Goal: Find contact information: Find contact information

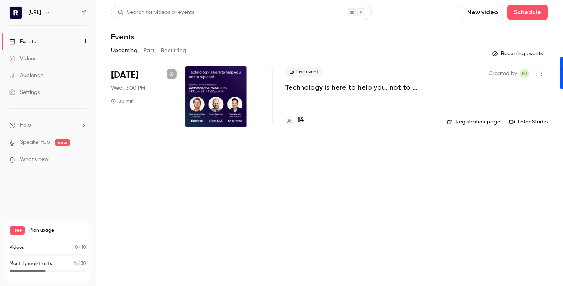
click at [301, 120] on h4 "14" at bounding box center [300, 120] width 7 height 10
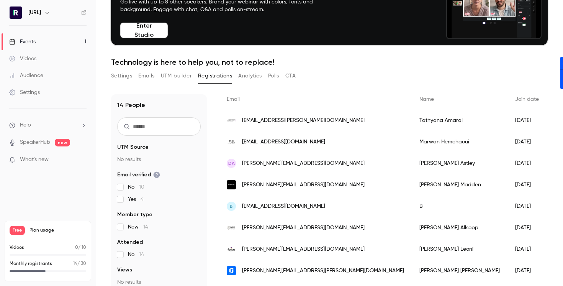
scroll to position [40, 0]
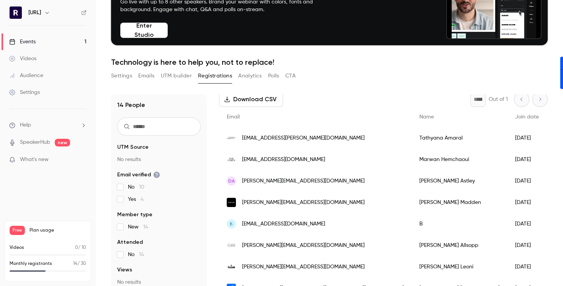
click at [418, 160] on div "[PERSON_NAME]" at bounding box center [460, 159] width 96 height 21
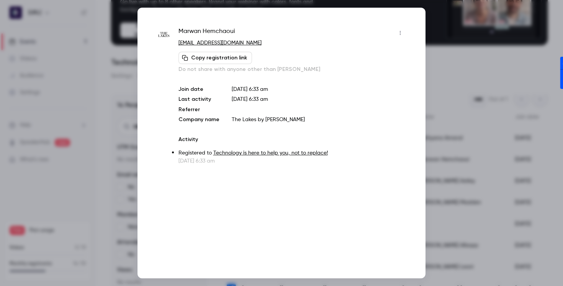
click at [223, 33] on span "[PERSON_NAME]" at bounding box center [206, 33] width 57 height 12
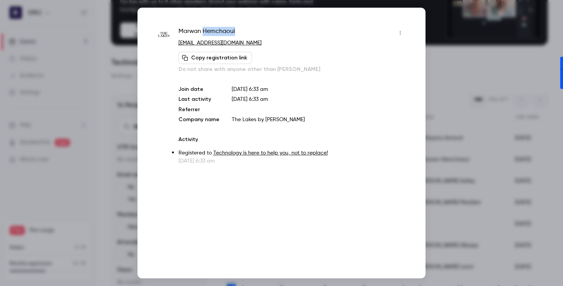
click at [223, 33] on span "[PERSON_NAME]" at bounding box center [206, 33] width 57 height 12
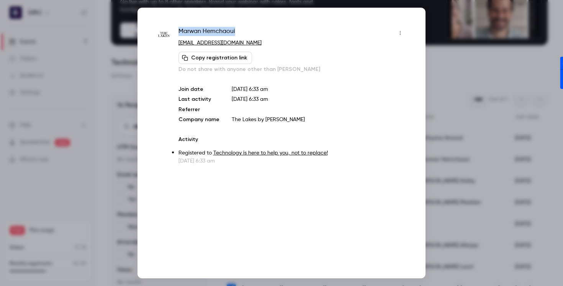
click at [223, 33] on span "[PERSON_NAME]" at bounding box center [206, 33] width 57 height 12
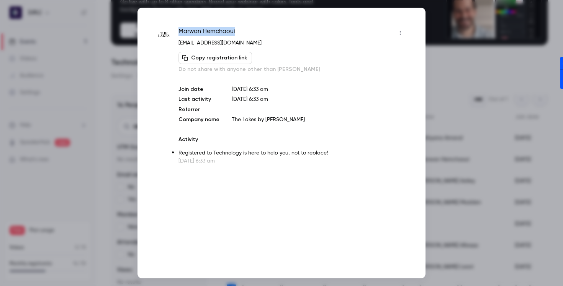
copy div "[PERSON_NAME]"
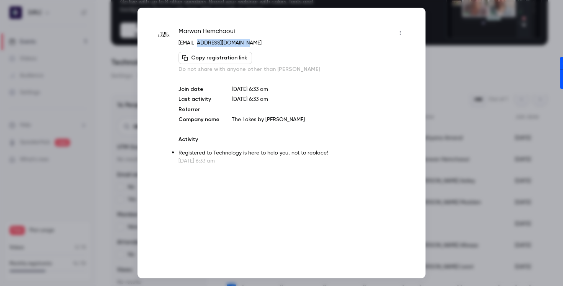
drag, startPoint x: 268, startPoint y: 45, endPoint x: 202, endPoint y: 43, distance: 65.5
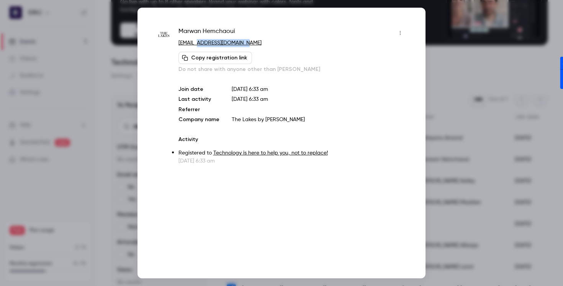
click at [202, 43] on p "[EMAIL_ADDRESS][DOMAIN_NAME]" at bounding box center [292, 43] width 228 height 8
copy link "[DOMAIN_NAME]"
